Goal: Task Accomplishment & Management: Use online tool/utility

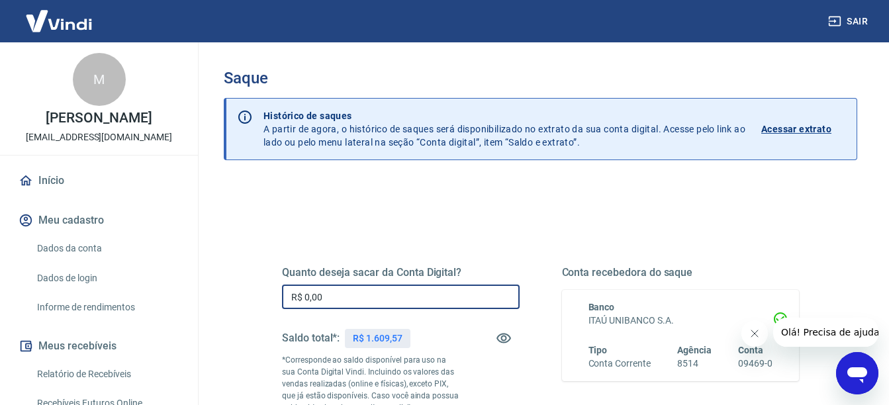
click at [379, 303] on input "R$ 0,00" at bounding box center [401, 297] width 238 height 24
type input "R$ 1.600,00"
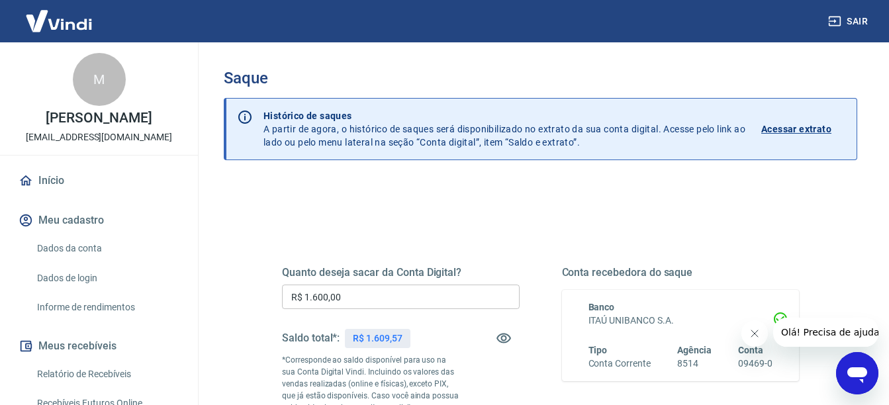
click at [273, 320] on div "Quanto deseja sacar da Conta Digital? R$ 1.600,00 ​ Saldo total*: R$ 1.609,57 *…" at bounding box center [540, 368] width 549 height 320
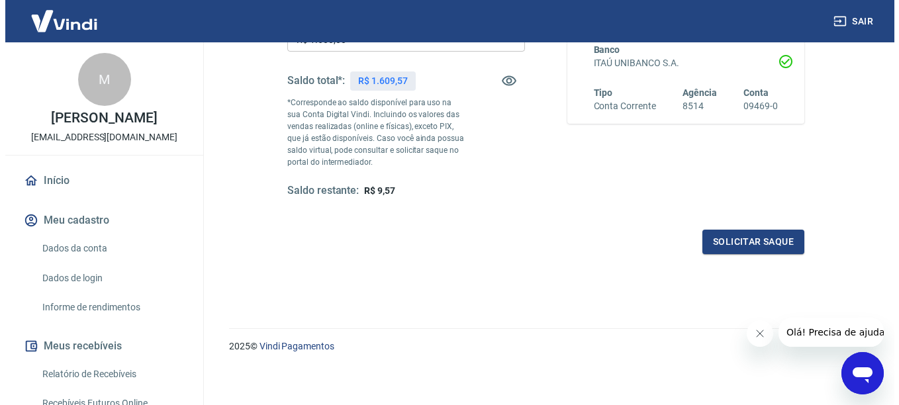
scroll to position [261, 0]
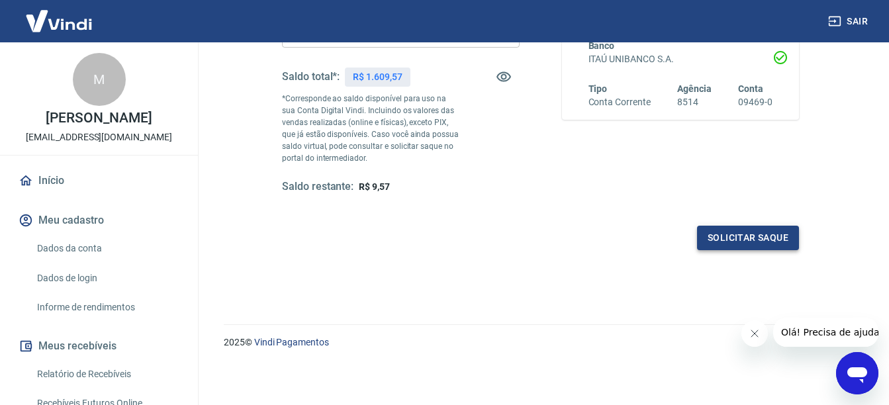
click at [729, 235] on button "Solicitar saque" at bounding box center [748, 238] width 102 height 24
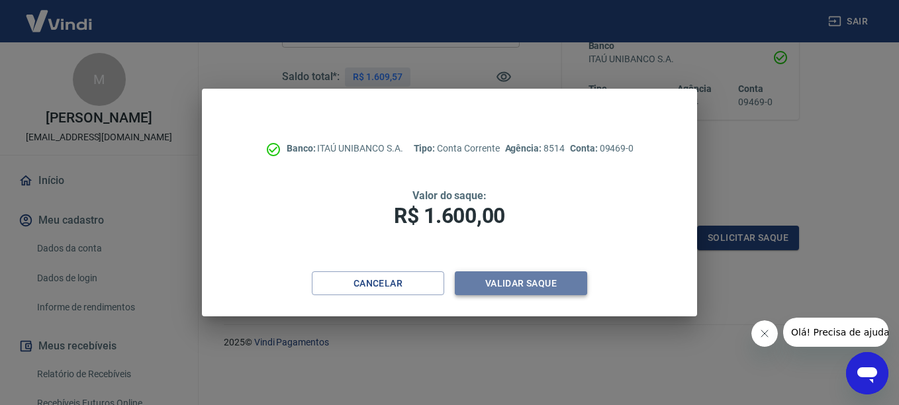
click at [561, 289] on button "Validar saque" at bounding box center [521, 283] width 132 height 24
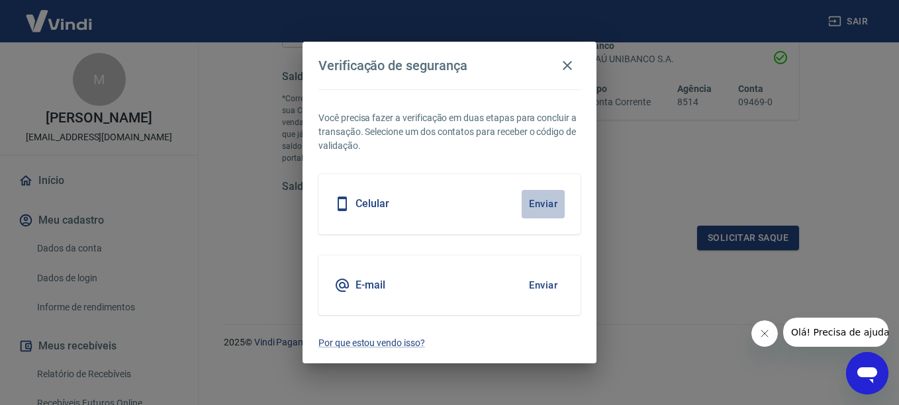
click at [538, 203] on button "Enviar" at bounding box center [543, 204] width 43 height 28
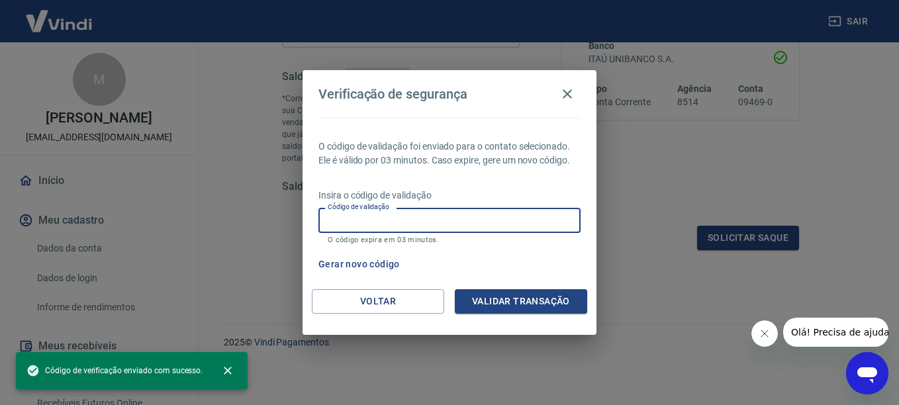
click at [522, 214] on input "Código de validação" at bounding box center [449, 220] width 262 height 24
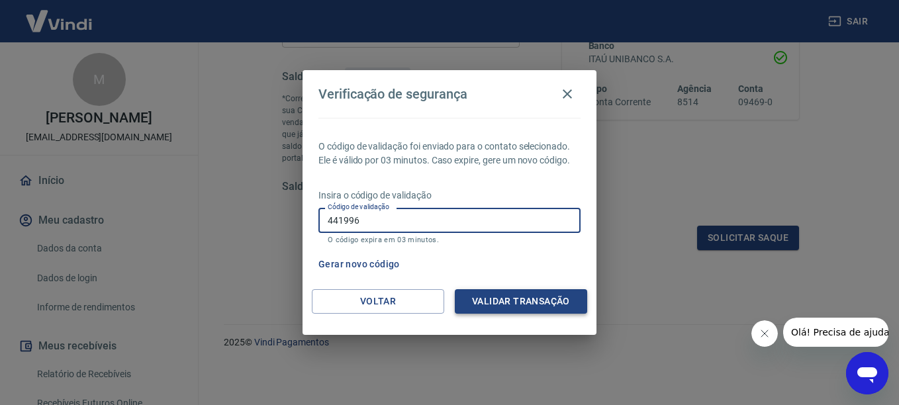
type input "441996"
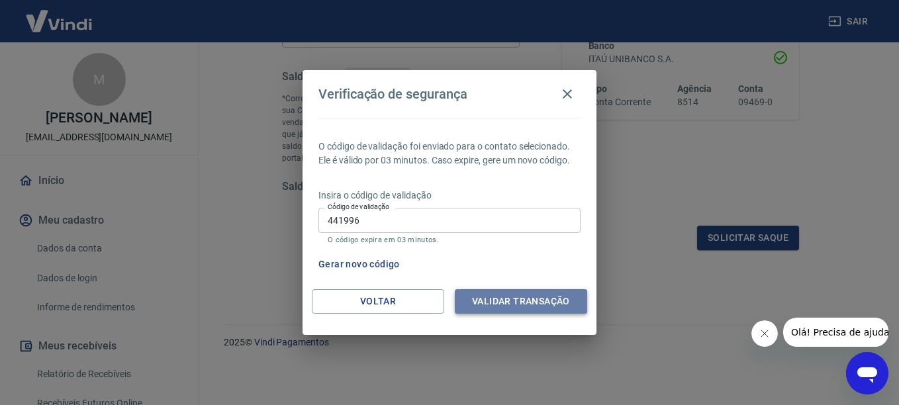
click at [525, 296] on button "Validar transação" at bounding box center [521, 301] width 132 height 24
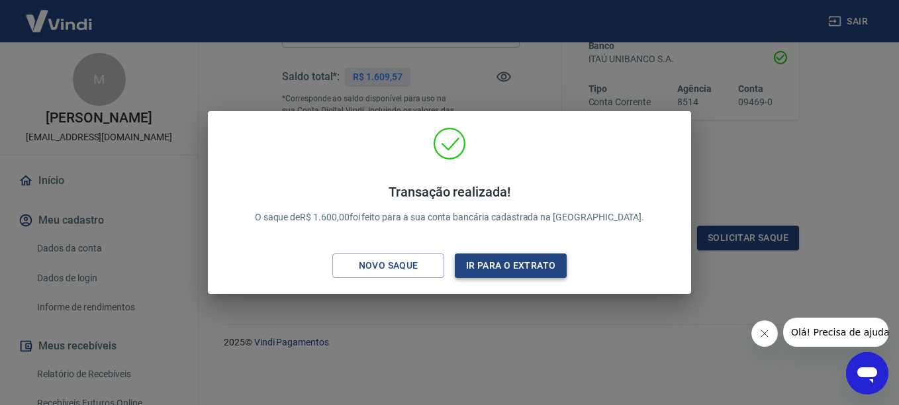
click at [534, 267] on button "Ir para o extrato" at bounding box center [511, 266] width 112 height 24
